Goal: Information Seeking & Learning: Learn about a topic

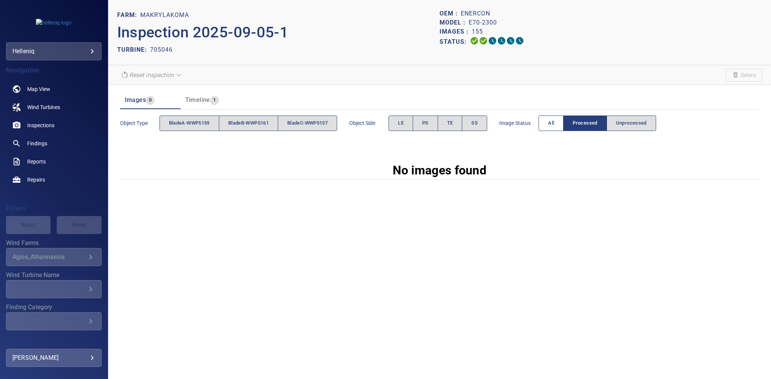
click at [548, 121] on button "All" at bounding box center [550, 123] width 25 height 15
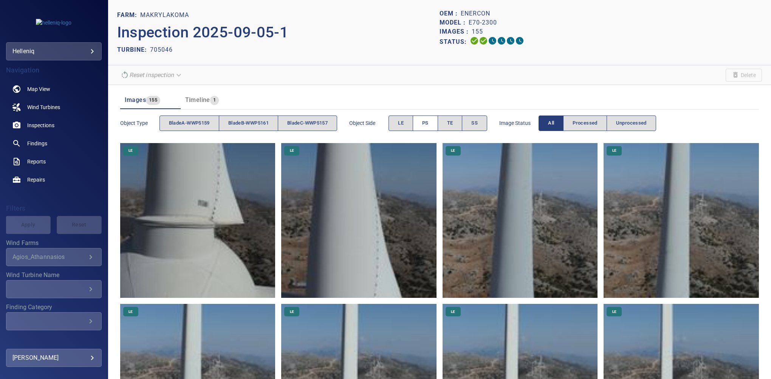
click at [426, 125] on span "PS" at bounding box center [425, 123] width 6 height 9
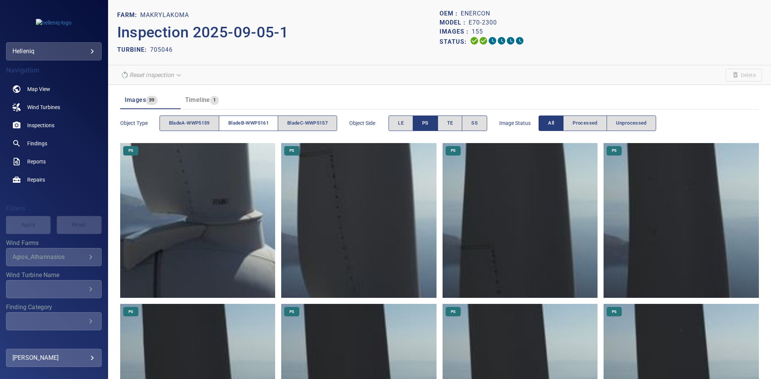
click at [251, 120] on span "bladeB-WWP5161" at bounding box center [248, 123] width 40 height 9
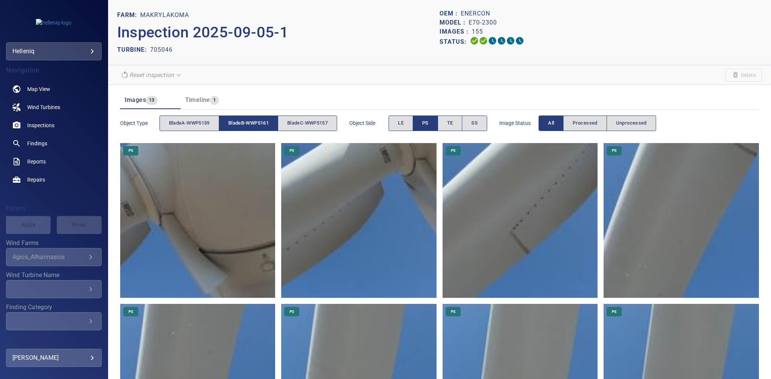
click at [428, 124] on span "PS" at bounding box center [425, 123] width 6 height 9
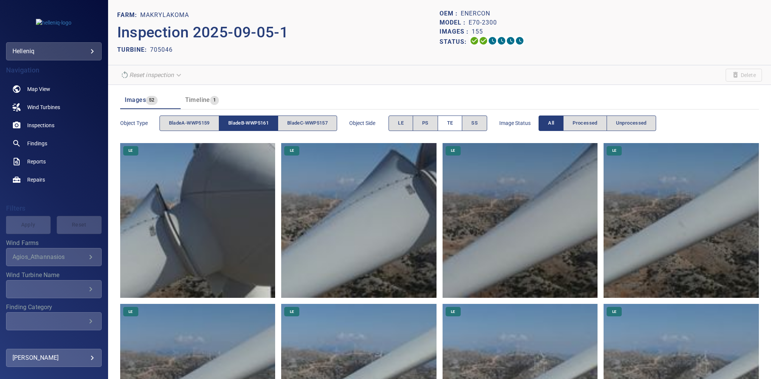
click at [448, 125] on button "TE" at bounding box center [449, 123] width 25 height 15
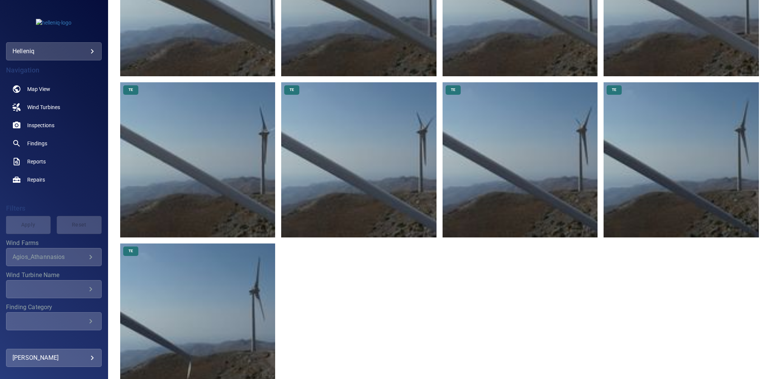
scroll to position [403, 0]
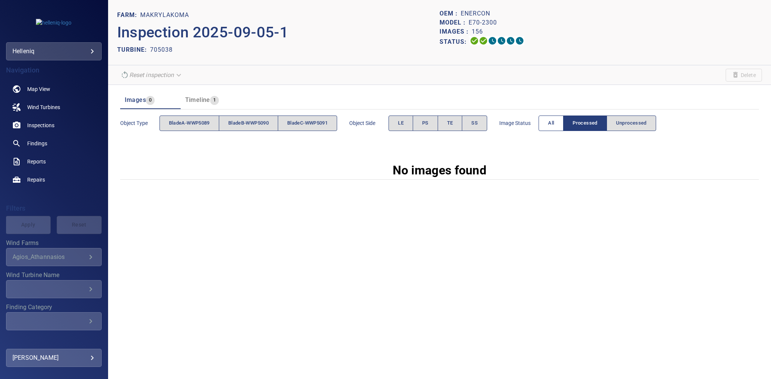
click at [546, 124] on button "All" at bounding box center [550, 123] width 25 height 15
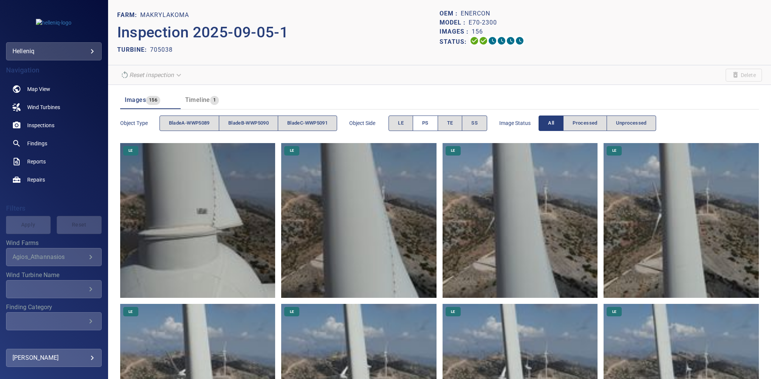
click at [428, 127] on span "PS" at bounding box center [425, 123] width 6 height 9
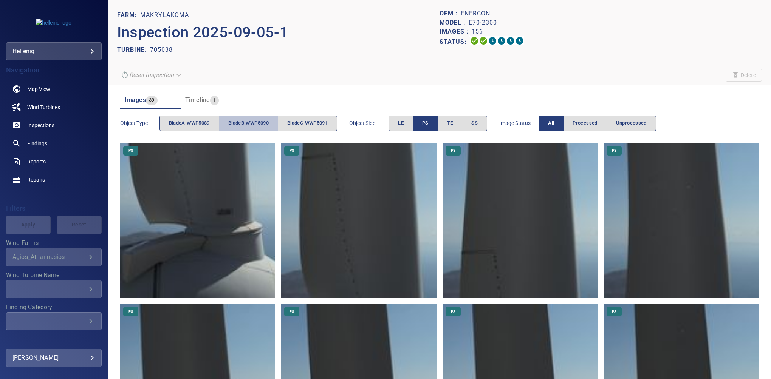
click at [252, 123] on span "bladeB-WWP5090" at bounding box center [248, 123] width 40 height 9
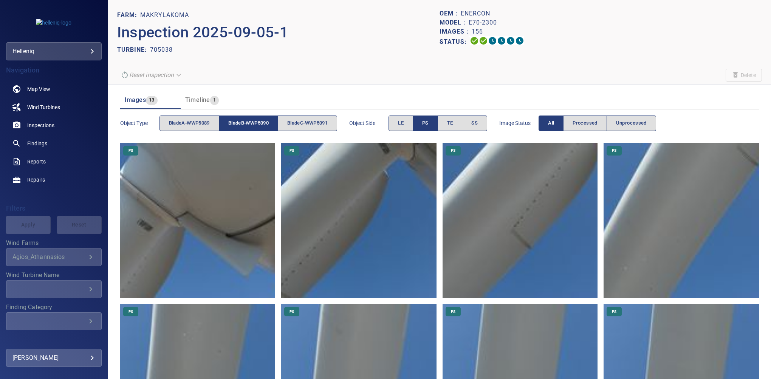
click at [428, 125] on button "PS" at bounding box center [425, 123] width 25 height 15
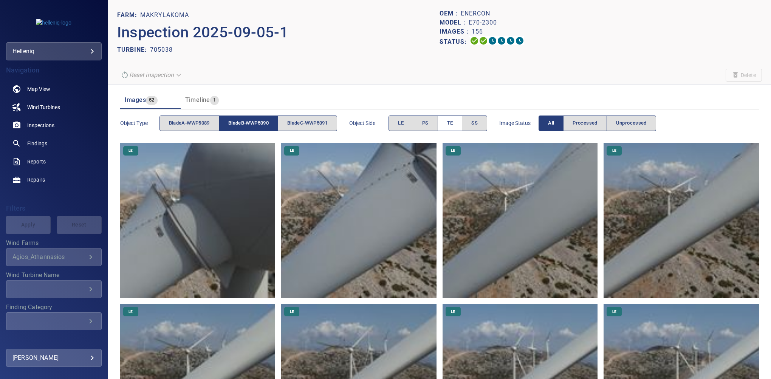
click at [453, 122] on span "TE" at bounding box center [450, 123] width 6 height 9
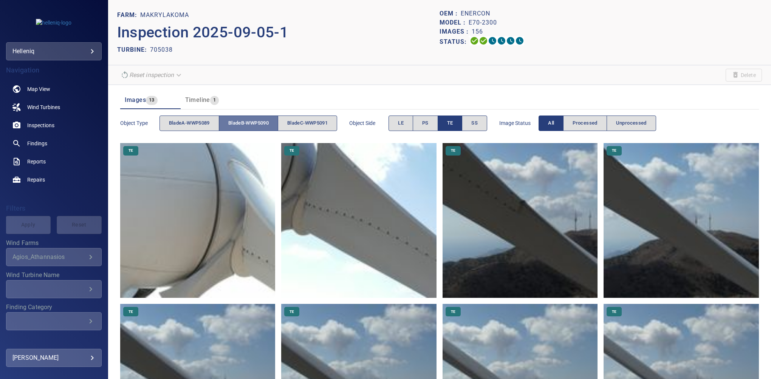
click at [267, 122] on span "bladeB-WWP5090" at bounding box center [248, 123] width 40 height 9
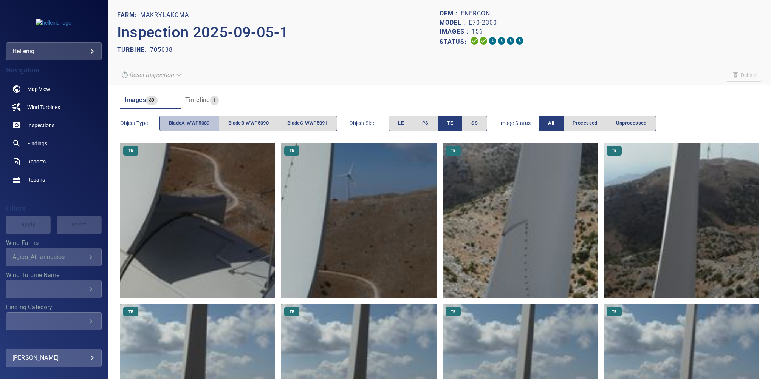
click at [189, 121] on span "bladeA-WWP5089" at bounding box center [189, 123] width 41 height 9
click at [452, 121] on span "TE" at bounding box center [450, 123] width 6 height 9
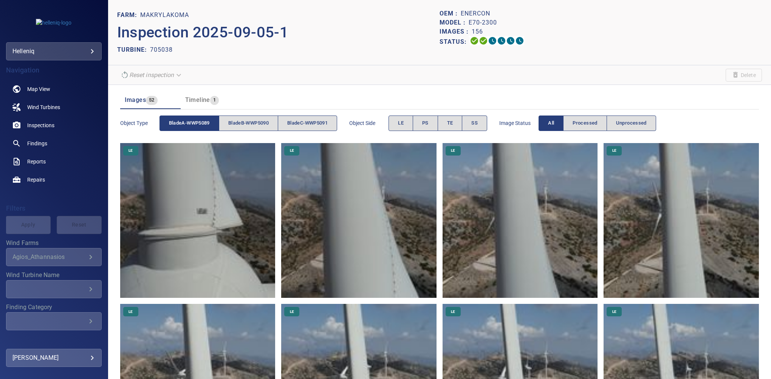
click at [435, 121] on button "PS" at bounding box center [425, 123] width 25 height 15
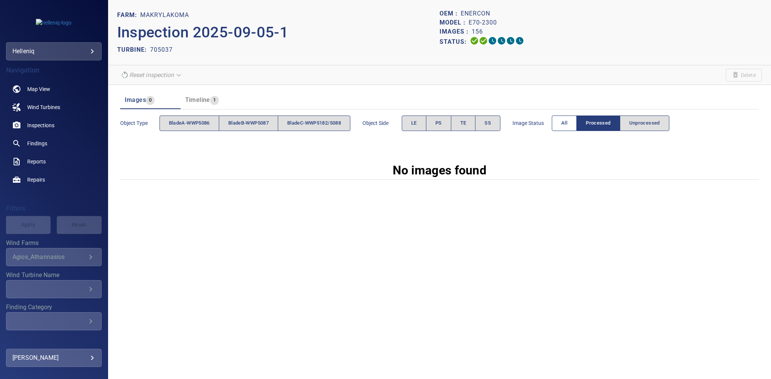
click at [563, 124] on button "All" at bounding box center [564, 123] width 25 height 15
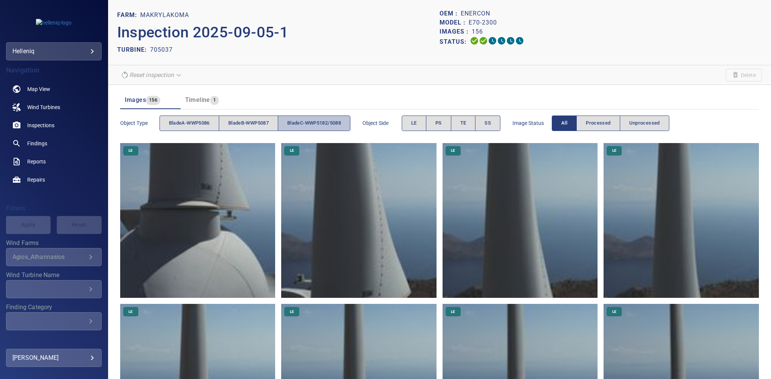
click at [322, 124] on span "bladeC-WWP5182/5088" at bounding box center [314, 123] width 54 height 9
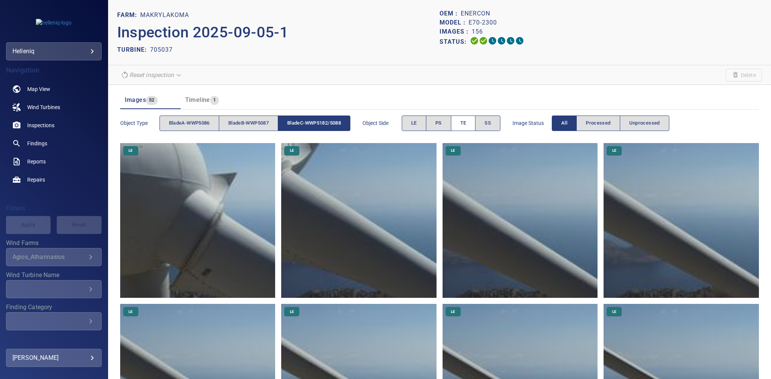
click at [465, 126] on span "TE" at bounding box center [463, 123] width 6 height 9
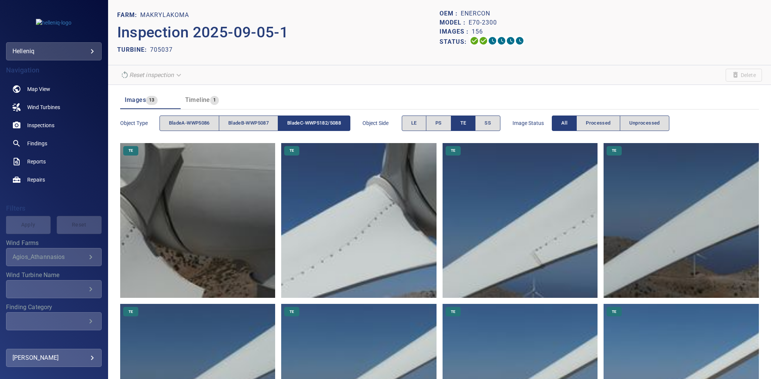
click at [703, 104] on header "Images 13 Timeline 1" at bounding box center [439, 100] width 638 height 18
click at [720, 124] on div "Object type bladeA-WWP5086 bladeB-WWP5087 bladeC-WWP5182/5088 Object Side LE PS…" at bounding box center [439, 124] width 638 height 22
click at [465, 122] on span "TE" at bounding box center [463, 123] width 6 height 9
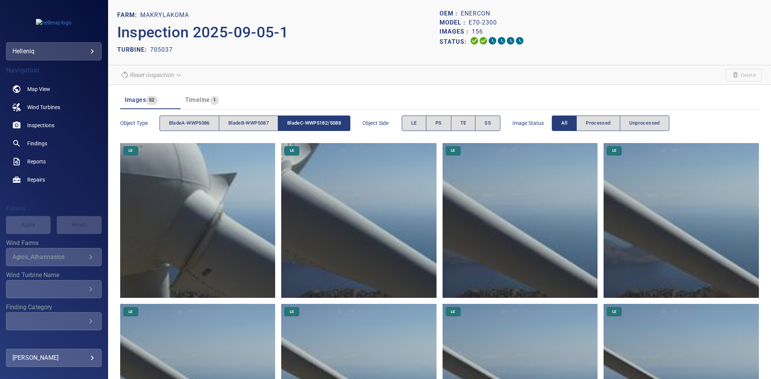
click at [335, 122] on span "bladeC-WWP5182/5088" at bounding box center [314, 123] width 54 height 9
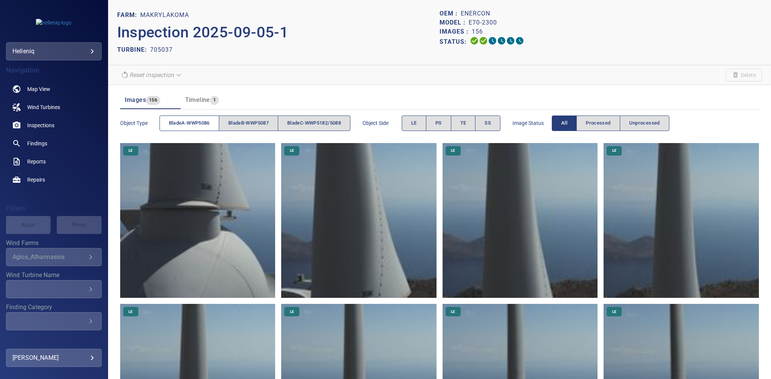
click at [201, 123] on span "bladeA-WWP5086" at bounding box center [189, 123] width 41 height 9
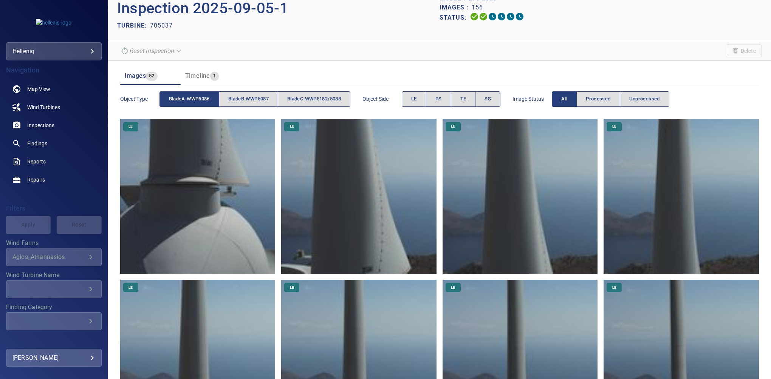
scroll to position [17, 0]
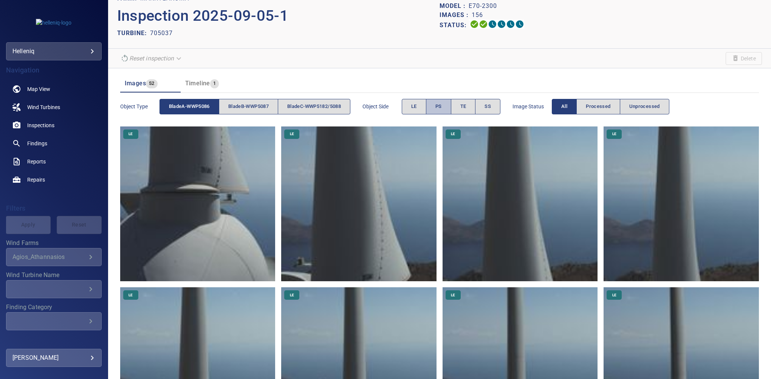
click at [444, 113] on button "PS" at bounding box center [438, 106] width 25 height 15
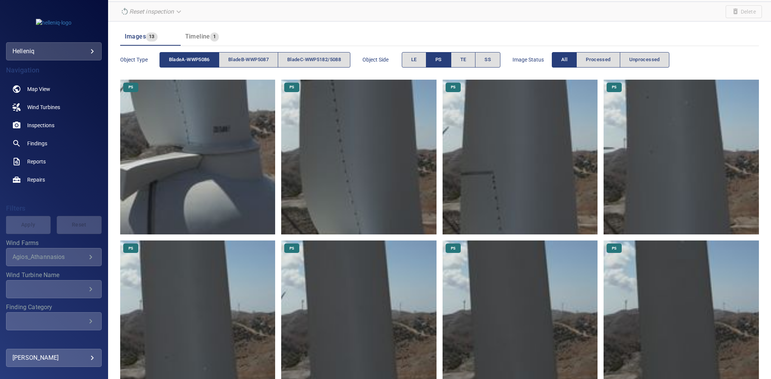
scroll to position [29, 0]
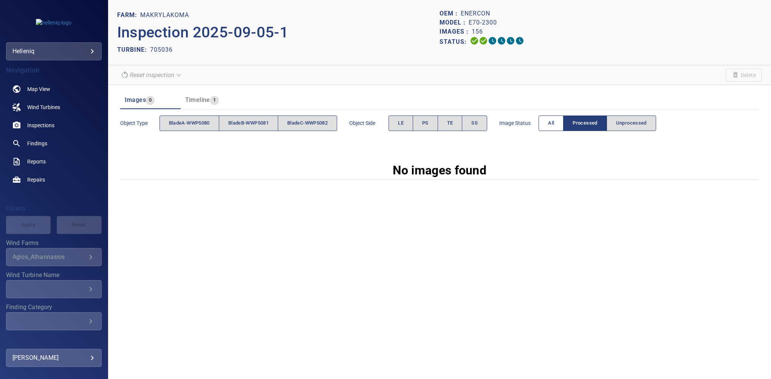
click at [543, 124] on button "All" at bounding box center [550, 123] width 25 height 15
click at [554, 125] on span "All" at bounding box center [551, 123] width 6 height 9
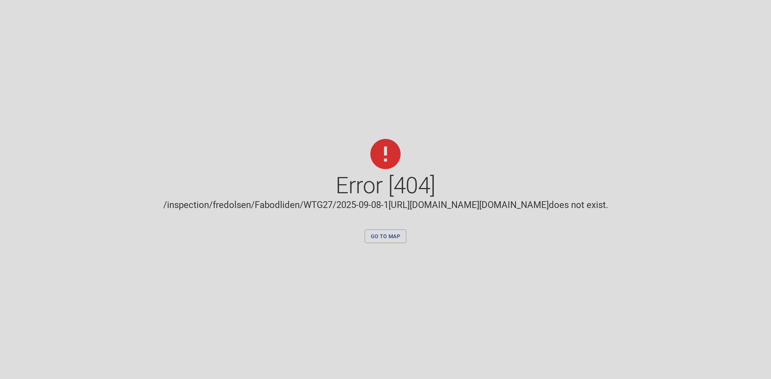
click at [107, 136] on div "Error [404] /inspection/fredolsen/Fabodliden/WTG27/2025-09-08-1[URL][DOMAIN_NAM…" at bounding box center [385, 189] width 771 height 379
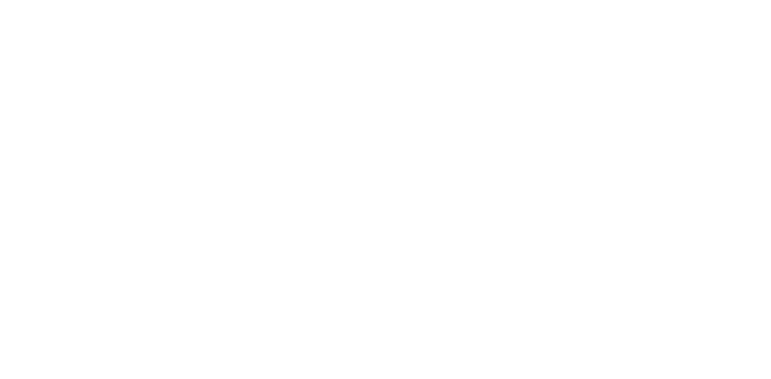
drag, startPoint x: 555, startPoint y: 326, endPoint x: 549, endPoint y: 310, distance: 16.7
click at [551, 0] on html at bounding box center [385, 0] width 771 height 0
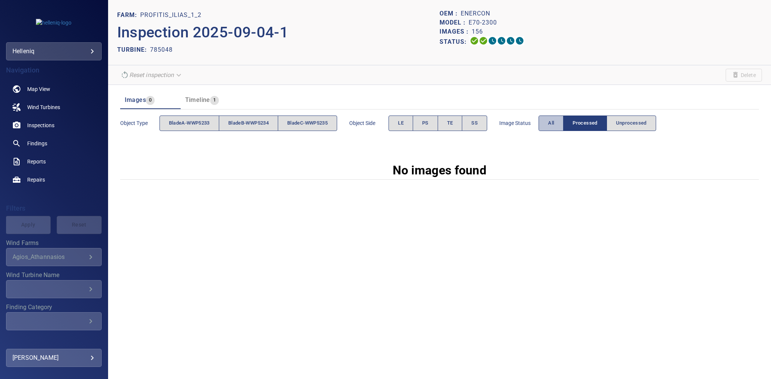
click at [550, 124] on button "All" at bounding box center [550, 123] width 25 height 15
